Goal: Task Accomplishment & Management: Complete application form

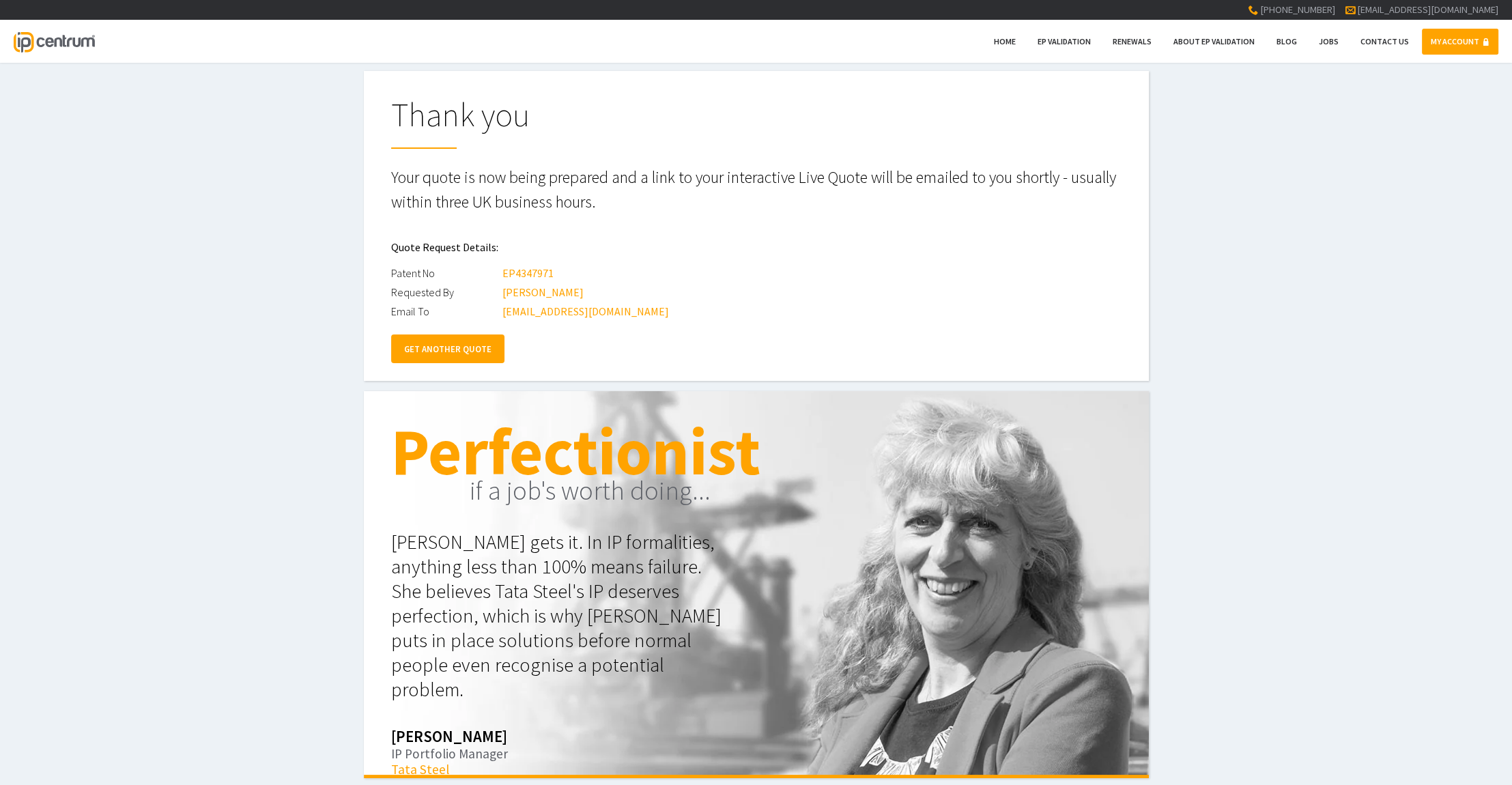
click at [446, 351] on link "GET ANOTHER QUOTE" at bounding box center [447, 348] width 113 height 29
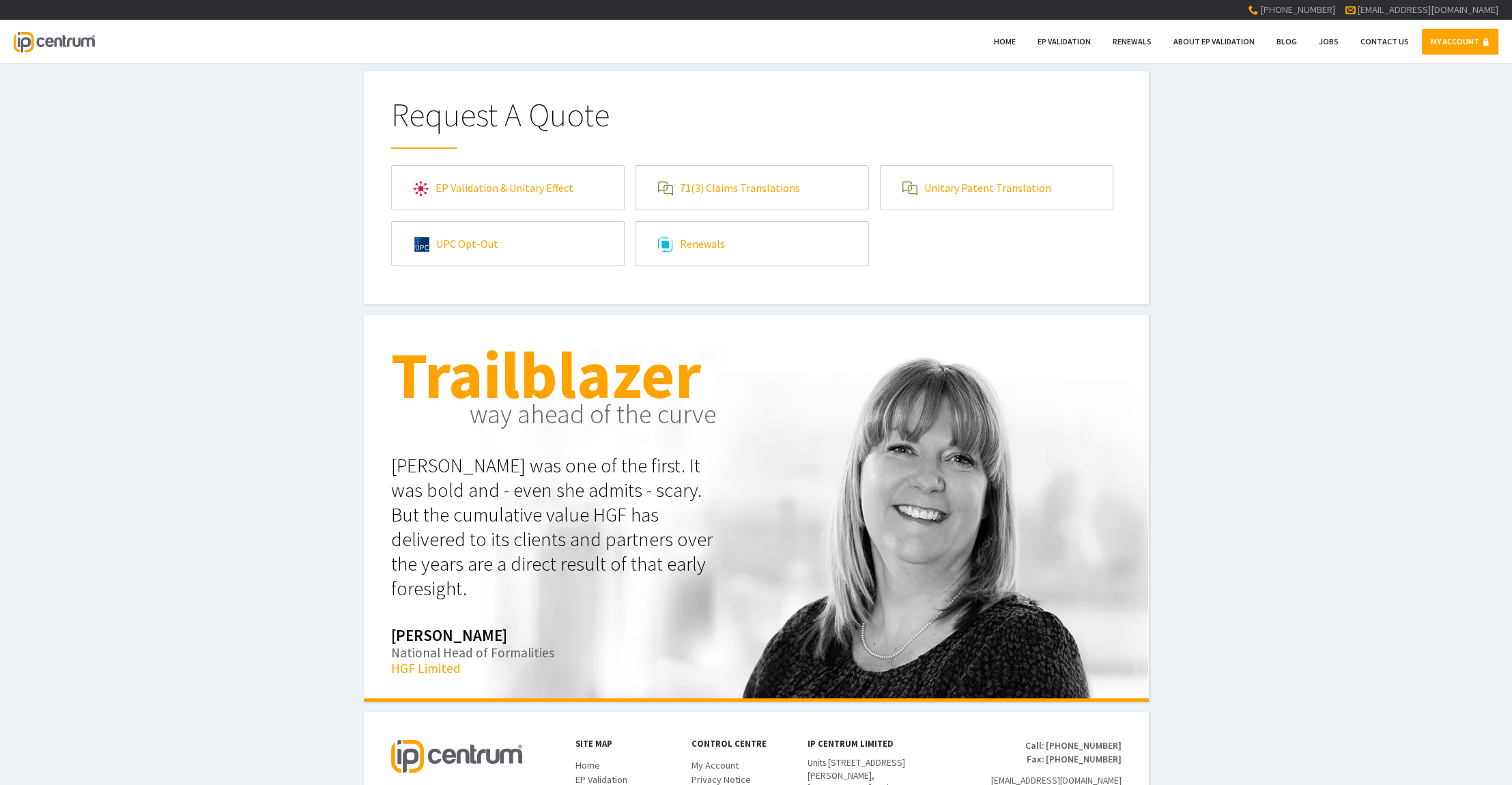
click at [697, 182] on link "71(3) Claims Translations" at bounding box center [752, 188] width 232 height 44
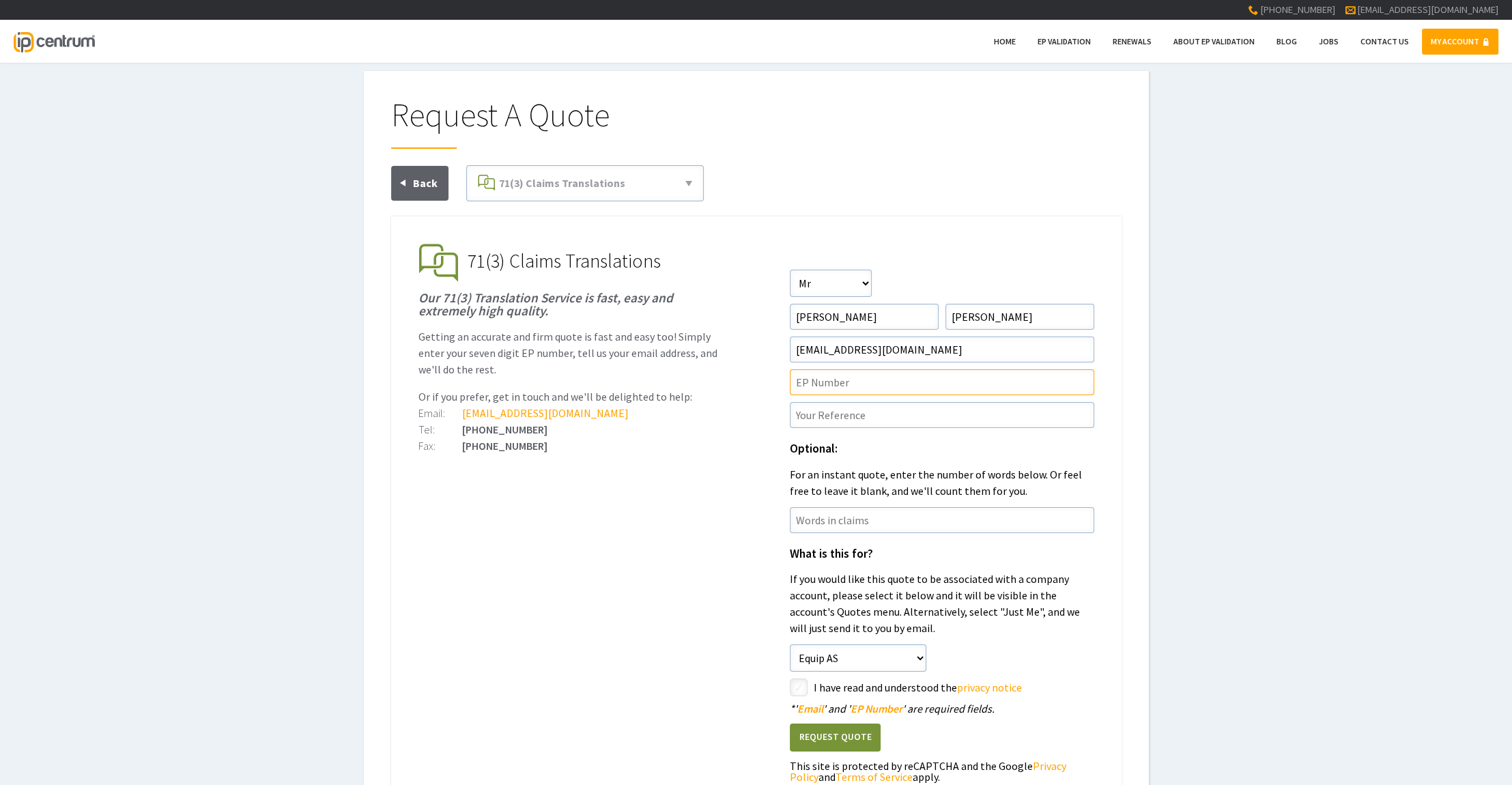
click at [821, 381] on input"] "text" at bounding box center [942, 382] width 304 height 26
paste input"] "4466493"
type input"] "4466493"
click at [809, 417] on input"] "text" at bounding box center [942, 415] width 304 height 26
paste input"] "P00276WOEP"
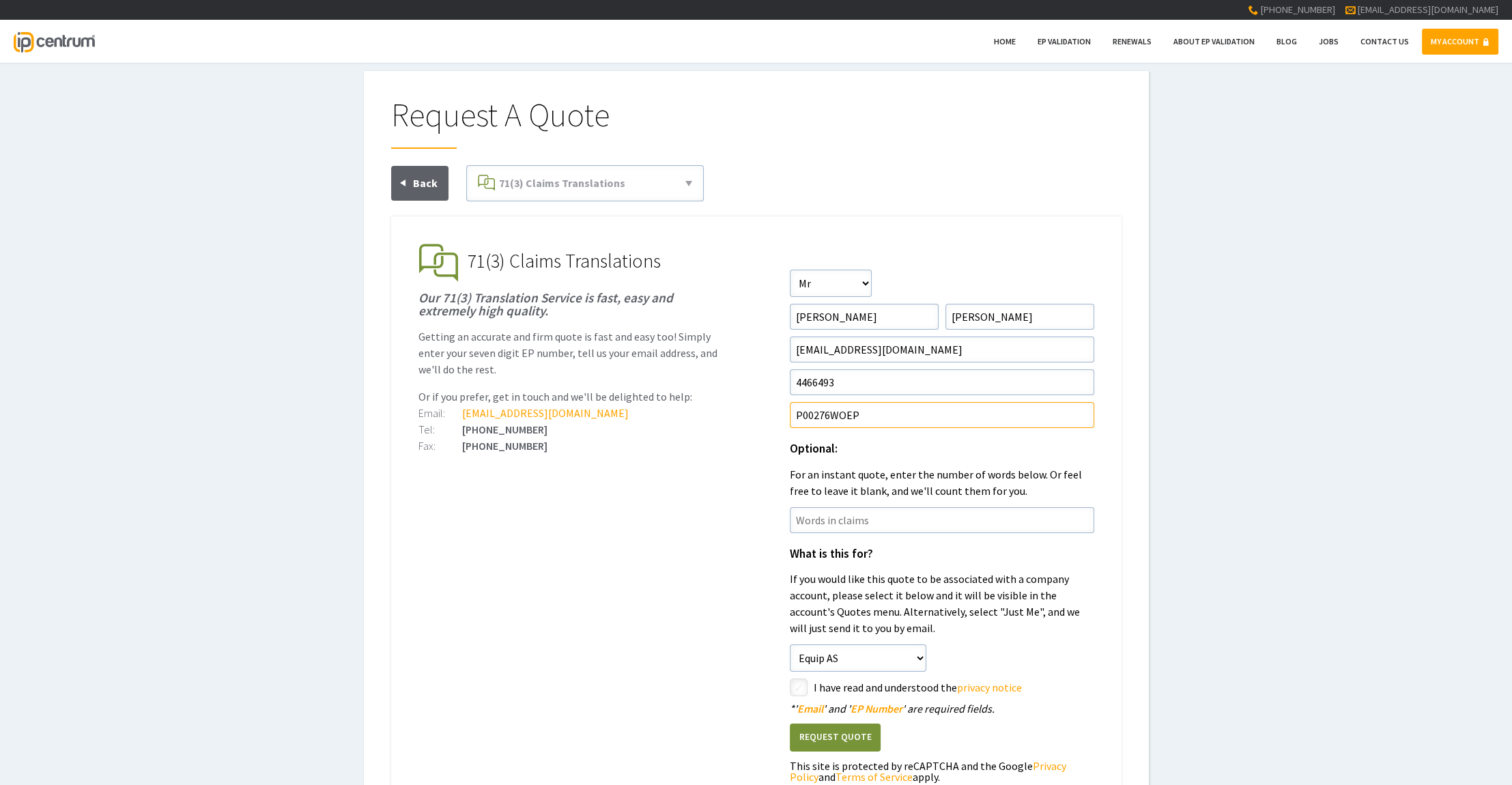
type input"] "P00276WOEP"
click at [794, 381] on input"] "4466493" at bounding box center [942, 382] width 304 height 26
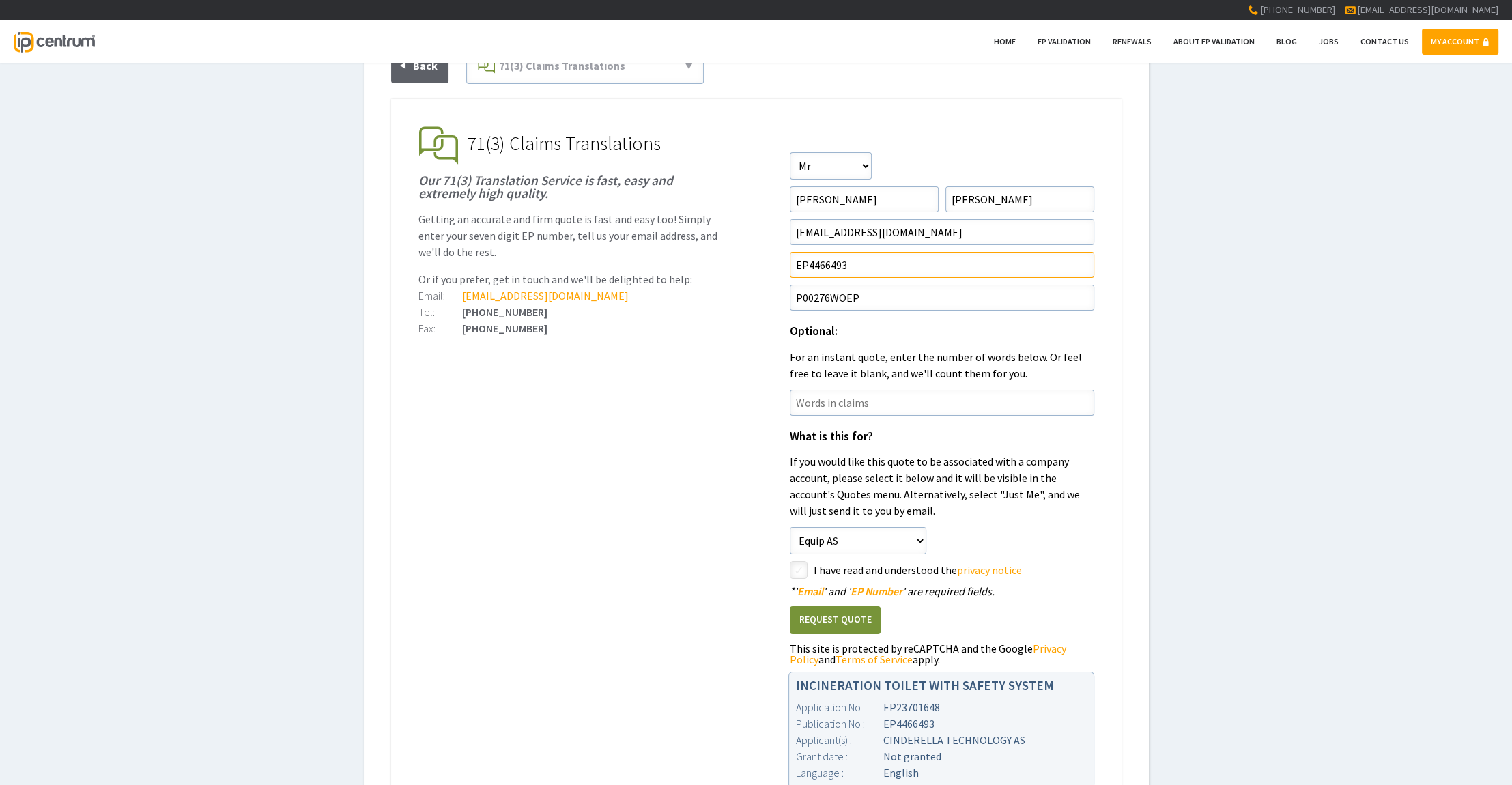
scroll to position [118, 0]
type input"] "EP4466493"
click at [802, 568] on input"] "checkbox" at bounding box center [801, 570] width 17 height 17
checkbox input"] "true"
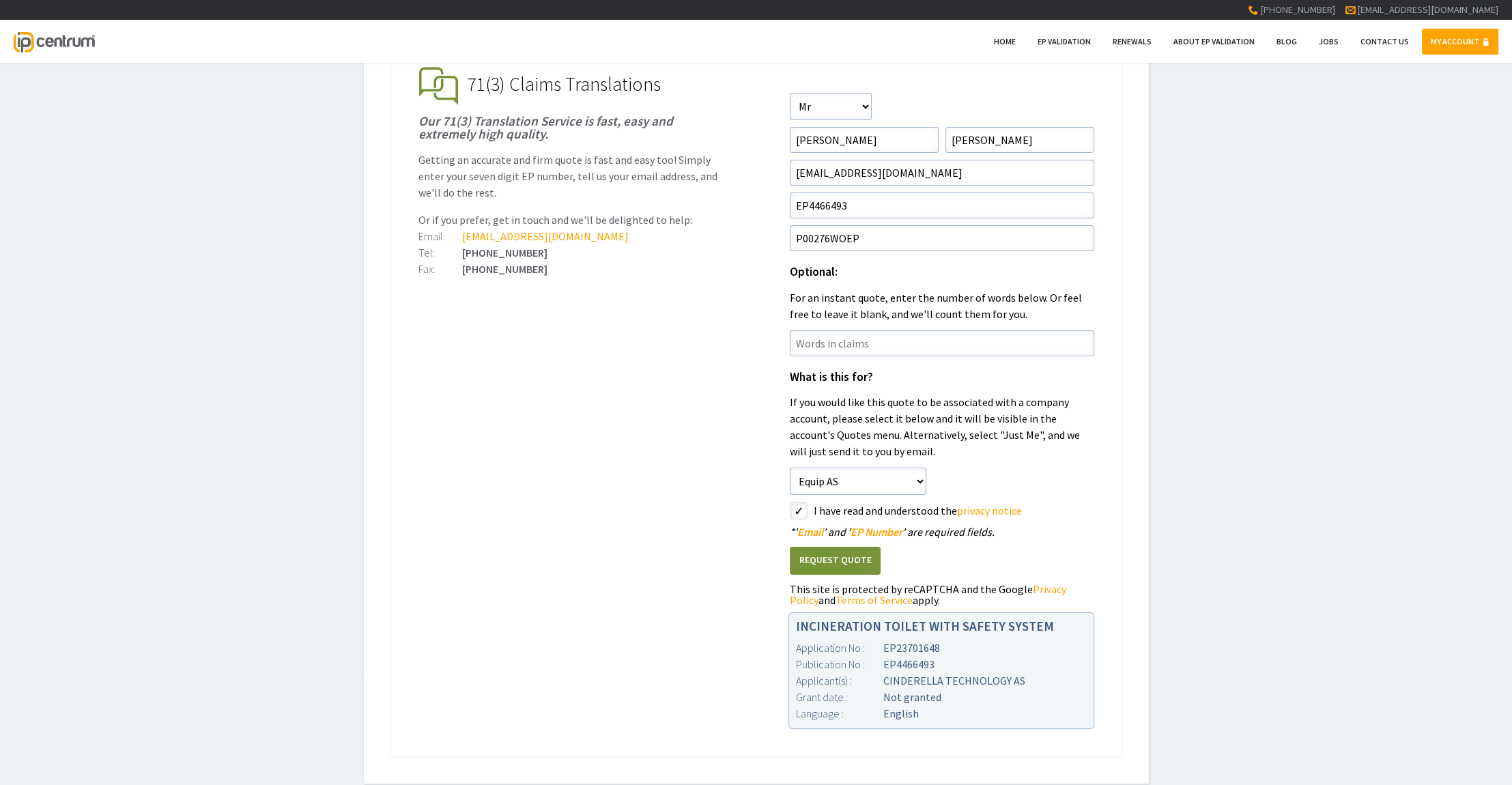
scroll to position [177, 0]
click at [827, 555] on button "Request Quote" at bounding box center [836, 560] width 91 height 28
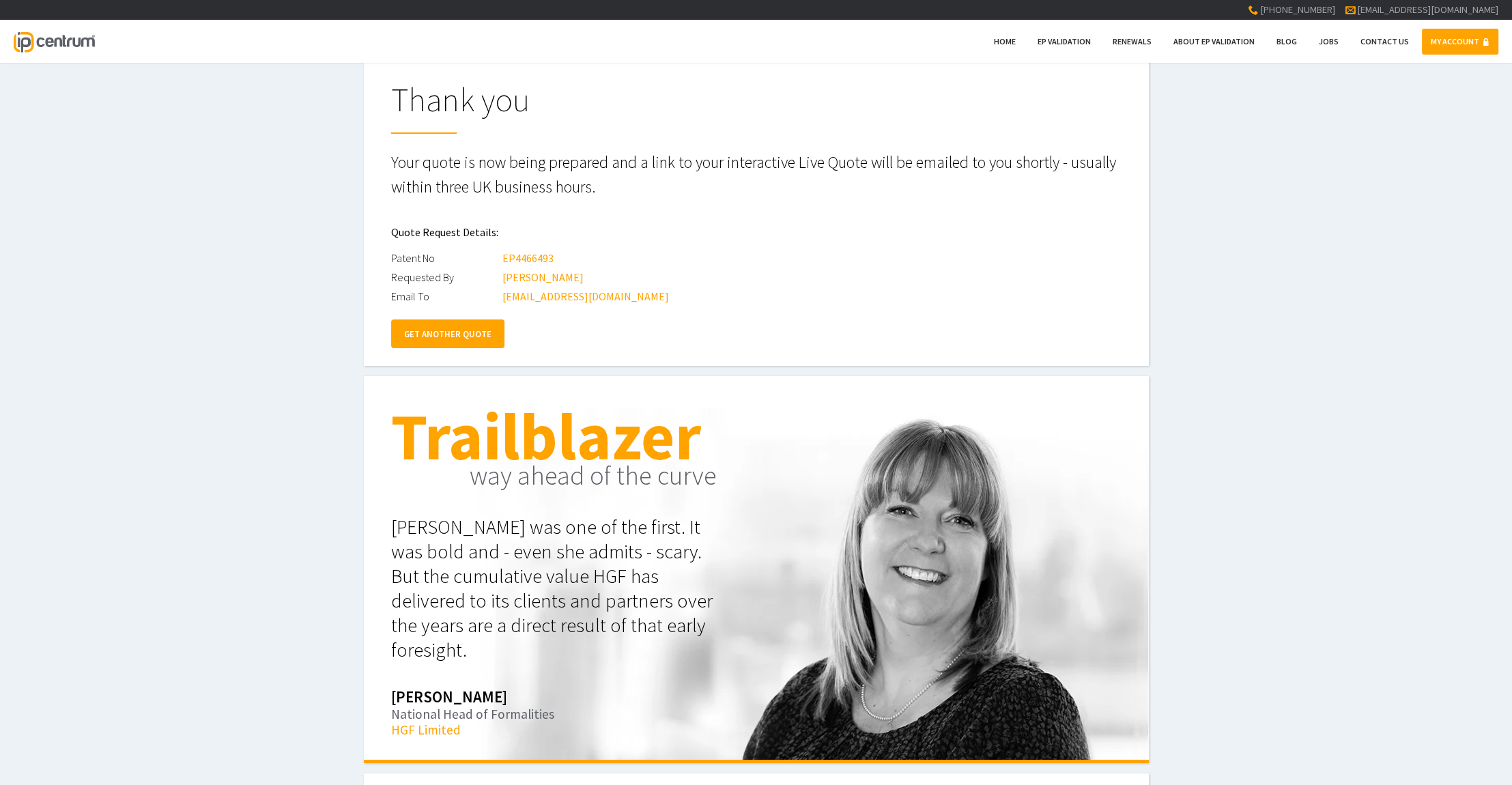
scroll to position [12, 0]
